Goal: Task Accomplishment & Management: Use online tool/utility

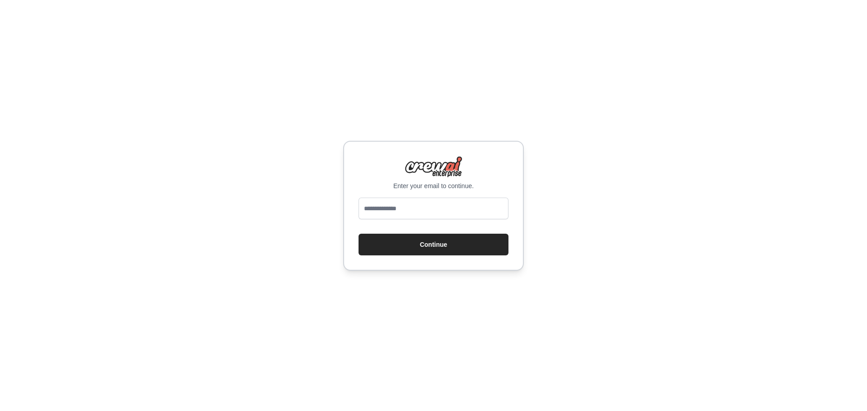
type input "**********"
click at [434, 249] on button "Continue" at bounding box center [433, 245] width 150 height 22
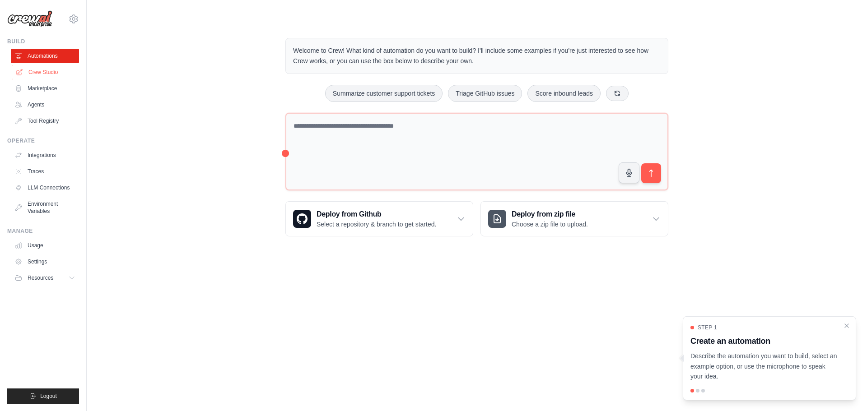
click at [38, 73] on link "Crew Studio" at bounding box center [46, 72] width 68 height 14
